Goal: Task Accomplishment & Management: Manage account settings

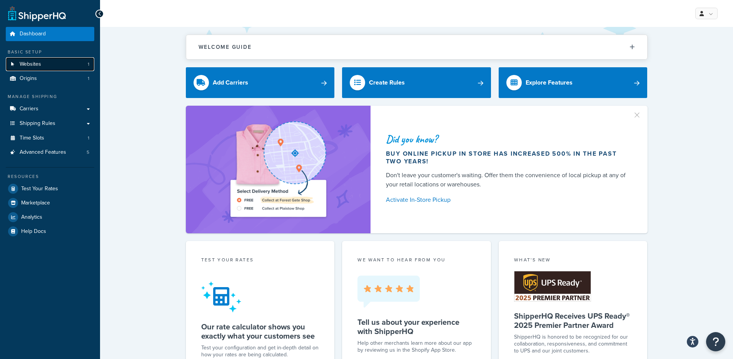
click at [82, 58] on link "Websites 1" at bounding box center [50, 64] width 88 height 14
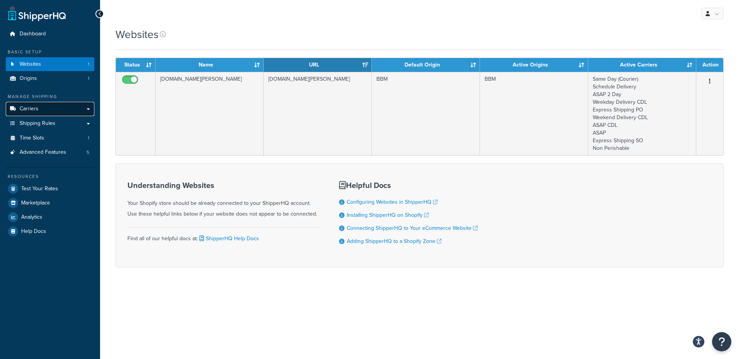
click at [60, 110] on link "Carriers" at bounding box center [50, 109] width 88 height 14
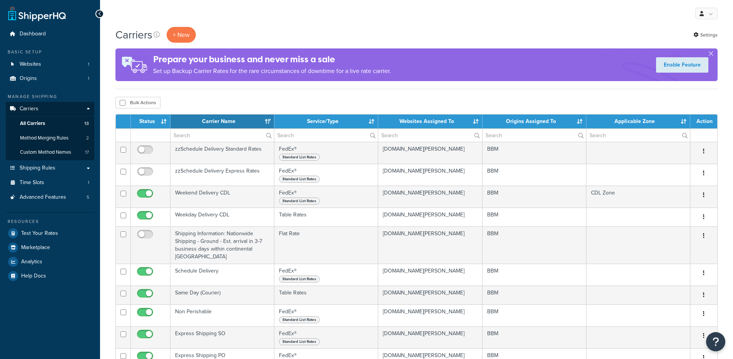
select select "15"
click at [706, 37] on link "Settings" at bounding box center [705, 35] width 24 height 11
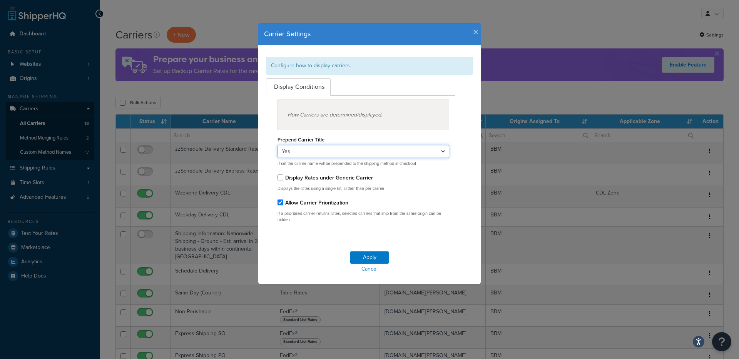
click at [399, 148] on select "Yes No" at bounding box center [363, 151] width 172 height 13
select select "false"
click at [277, 145] on select "Yes No" at bounding box center [363, 151] width 172 height 13
click at [367, 256] on button "Apply" at bounding box center [369, 258] width 38 height 12
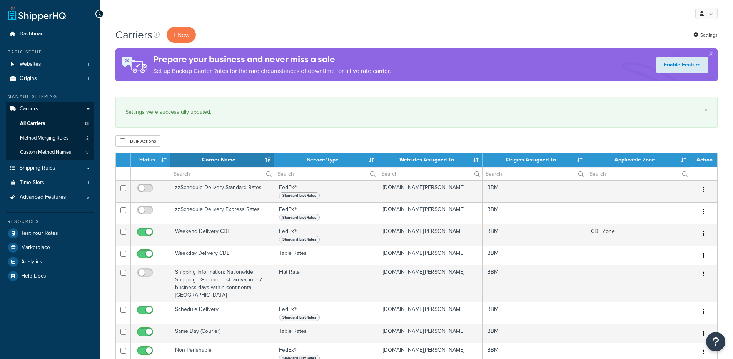
select select "15"
click at [708, 36] on link "Settings" at bounding box center [705, 35] width 24 height 11
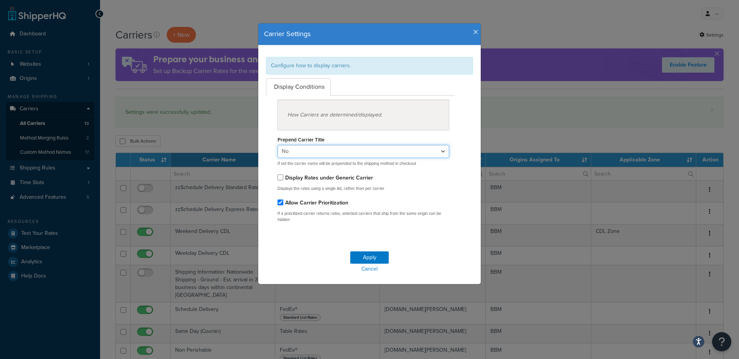
click at [290, 153] on select "Yes No" at bounding box center [363, 151] width 172 height 13
select select "true"
click at [277, 145] on select "Yes No" at bounding box center [363, 151] width 172 height 13
click at [369, 257] on button "Apply" at bounding box center [369, 258] width 38 height 12
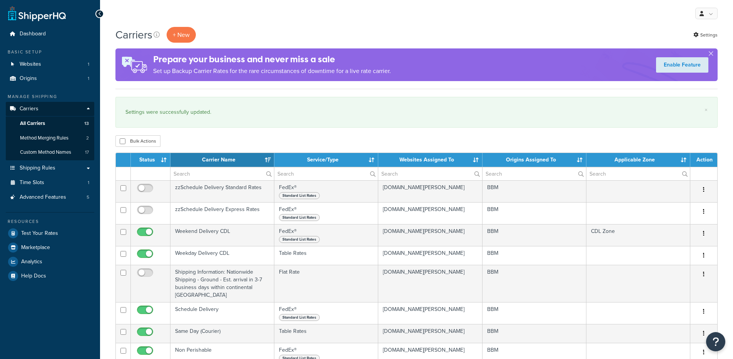
select select "15"
